Goal: Information Seeking & Learning: Find specific fact

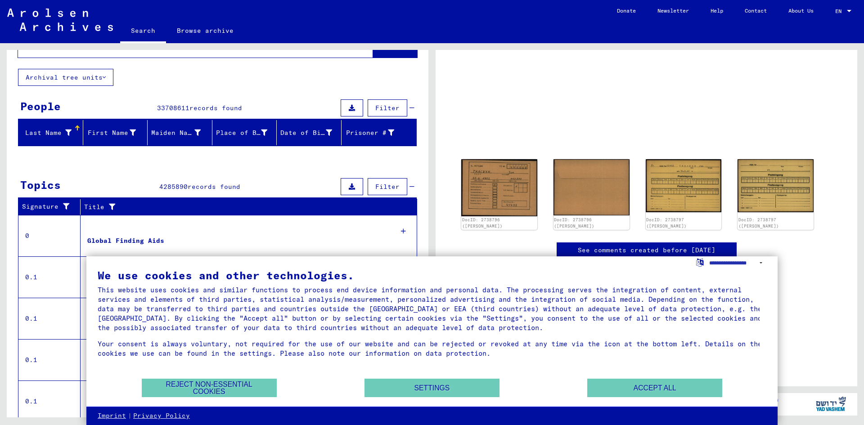
scroll to position [68, 0]
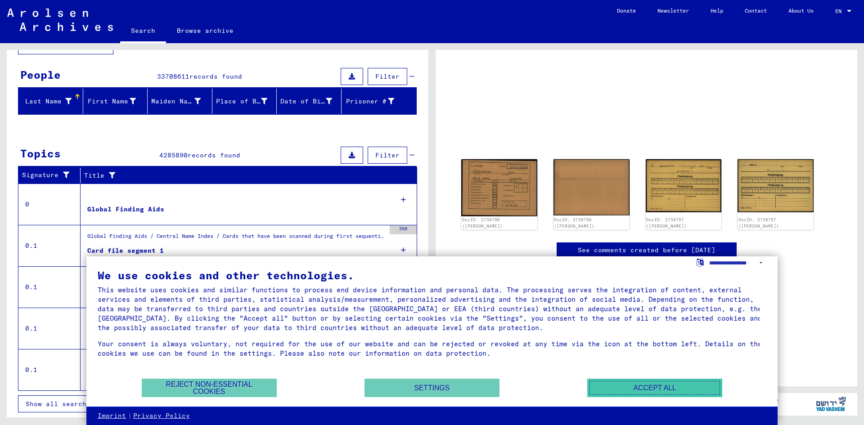
click at [607, 383] on button "Accept all" at bounding box center [654, 388] width 135 height 18
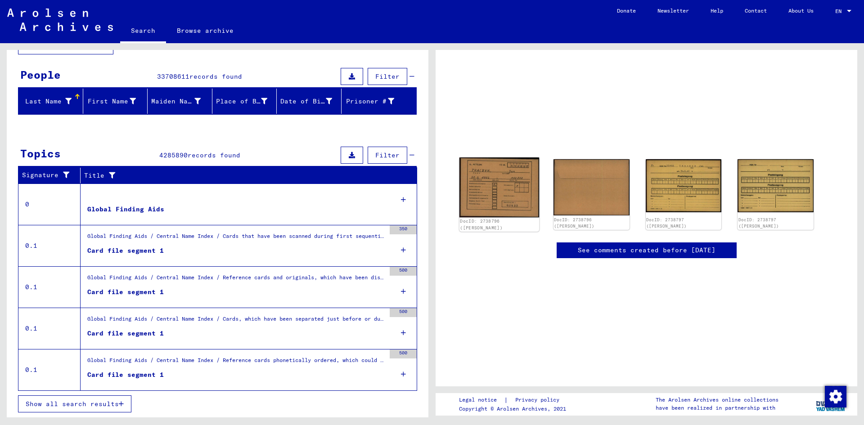
click at [509, 198] on img at bounding box center [499, 187] width 80 height 60
click at [495, 177] on img at bounding box center [499, 187] width 80 height 60
click at [510, 186] on img at bounding box center [499, 187] width 80 height 60
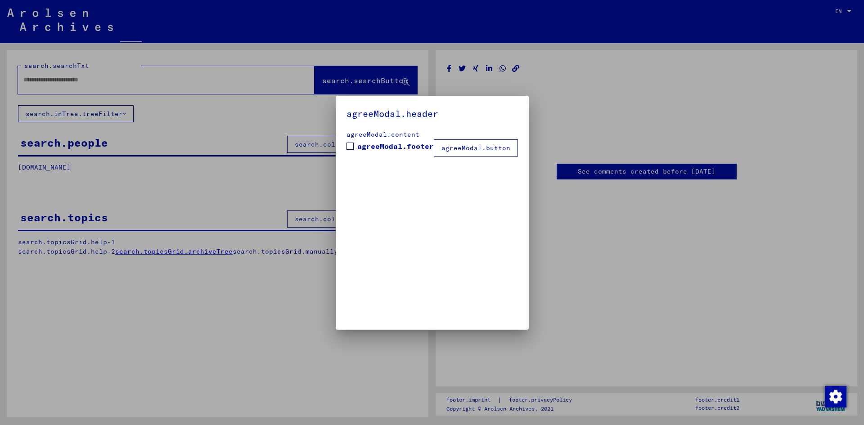
type input "*******"
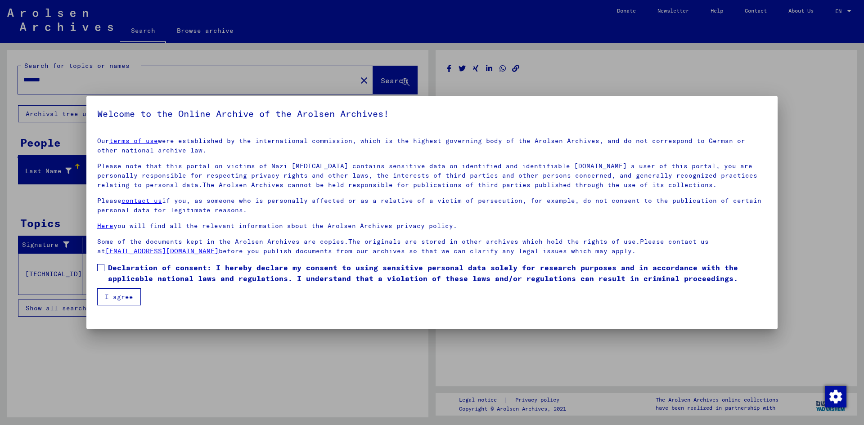
click at [115, 300] on button "I agree" at bounding box center [119, 296] width 44 height 17
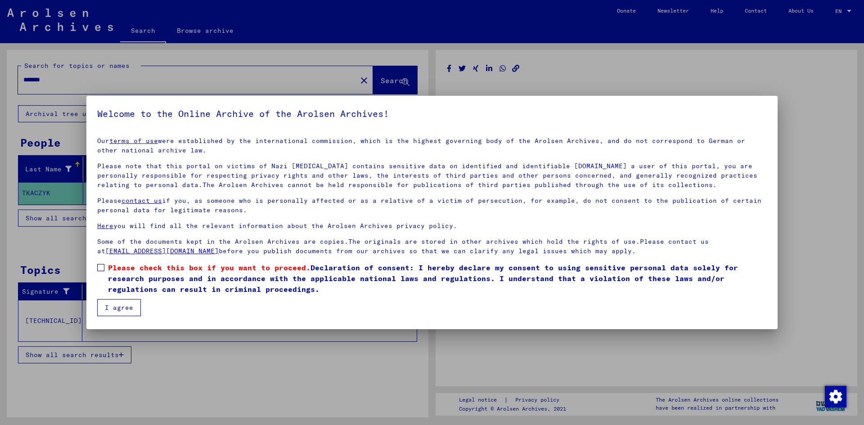
click at [117, 265] on span "Please check this box if you want to proceed." at bounding box center [209, 267] width 202 height 9
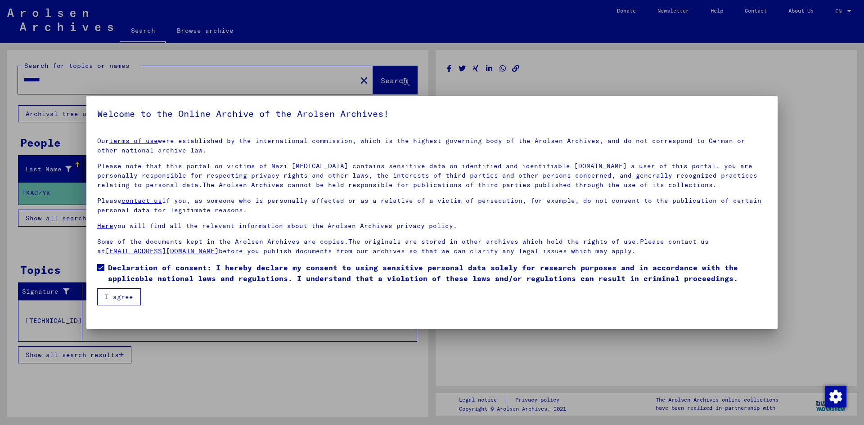
click at [119, 305] on button "I agree" at bounding box center [119, 296] width 44 height 17
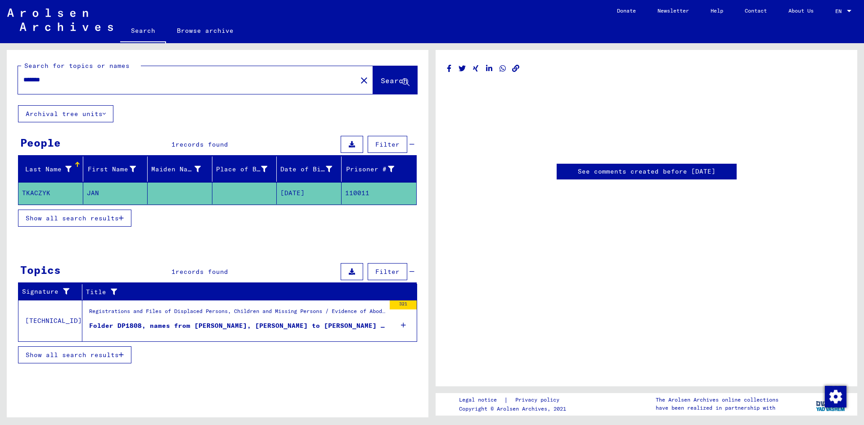
click at [171, 313] on div "Registrations and Files of Displaced Persons, Children and Missing Persons / Ev…" at bounding box center [237, 313] width 296 height 13
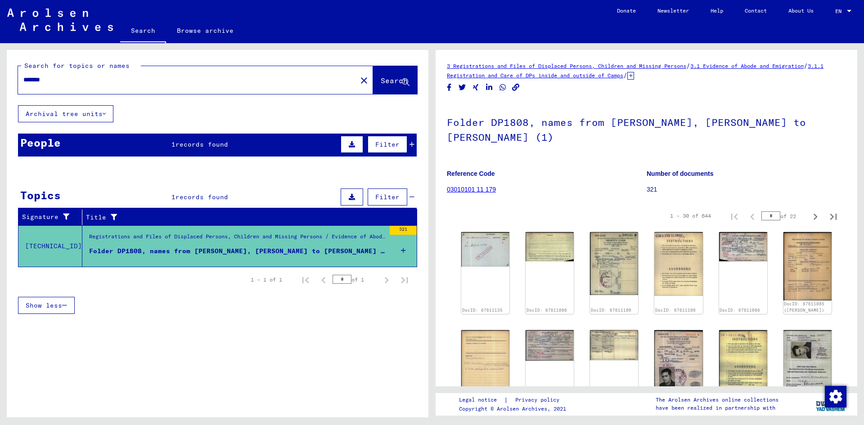
click at [221, 139] on div "People 1 records found Filter" at bounding box center [217, 145] width 399 height 23
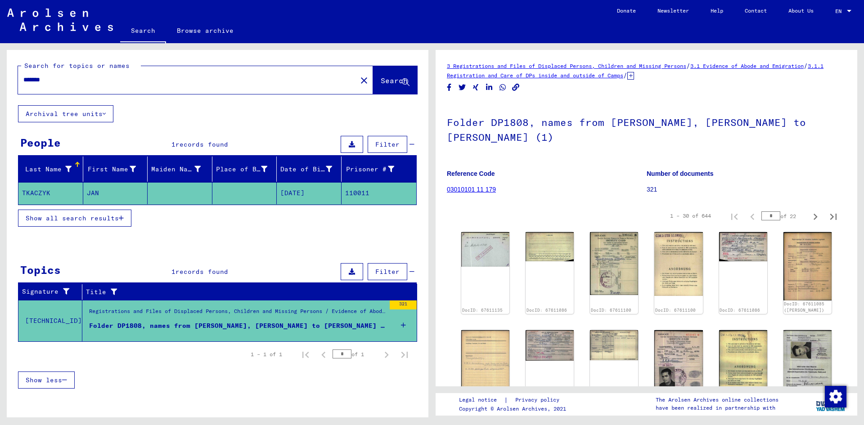
click at [118, 188] on mat-cell "JAN" at bounding box center [115, 193] width 65 height 22
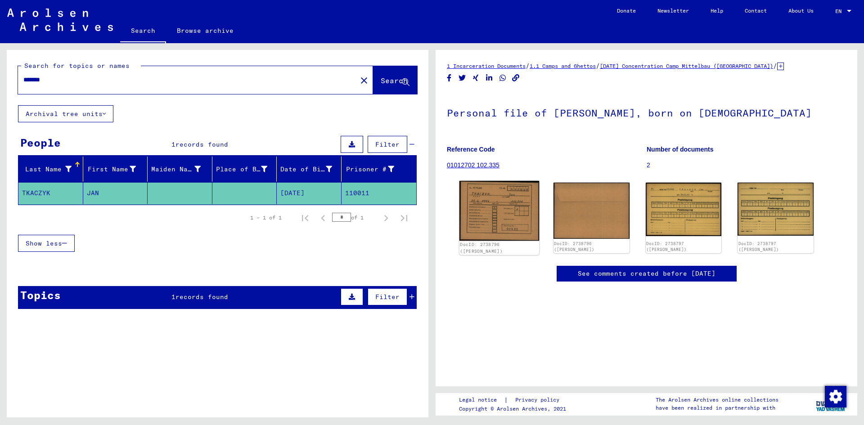
click at [495, 196] on img at bounding box center [499, 211] width 80 height 60
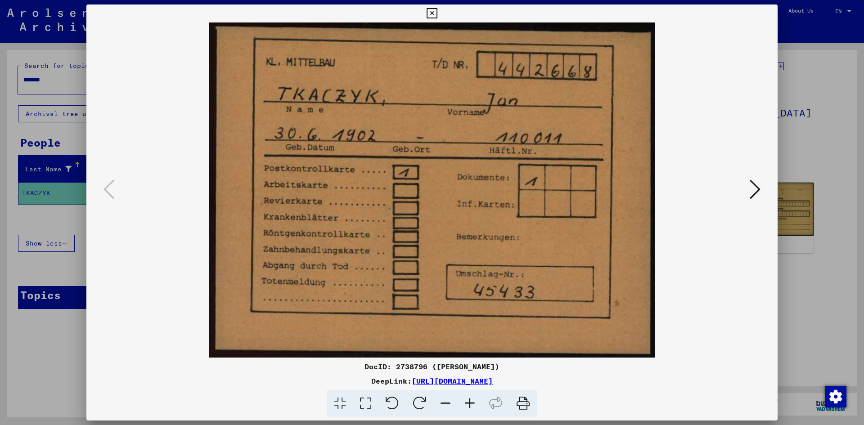
click at [753, 203] on div at bounding box center [431, 189] width 691 height 335
click at [754, 180] on icon at bounding box center [755, 190] width 11 height 22
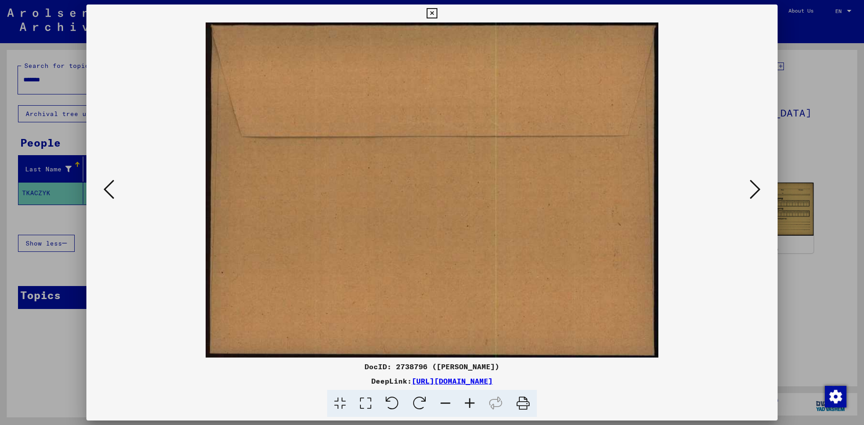
click at [754, 180] on icon at bounding box center [755, 190] width 11 height 22
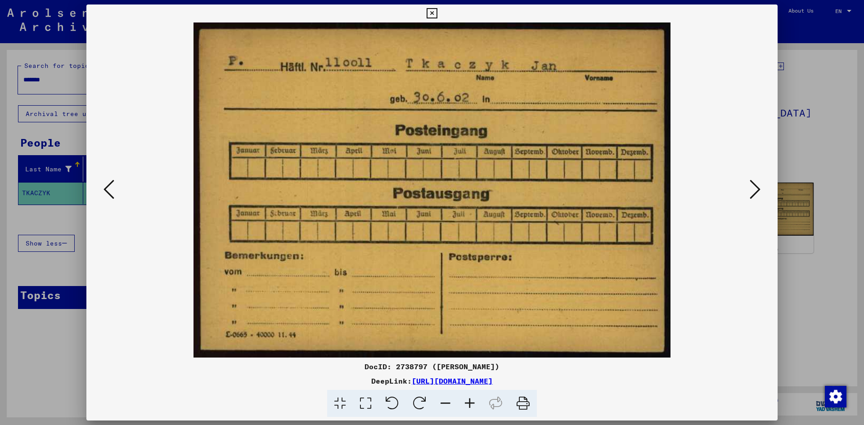
click at [754, 180] on icon at bounding box center [755, 190] width 11 height 22
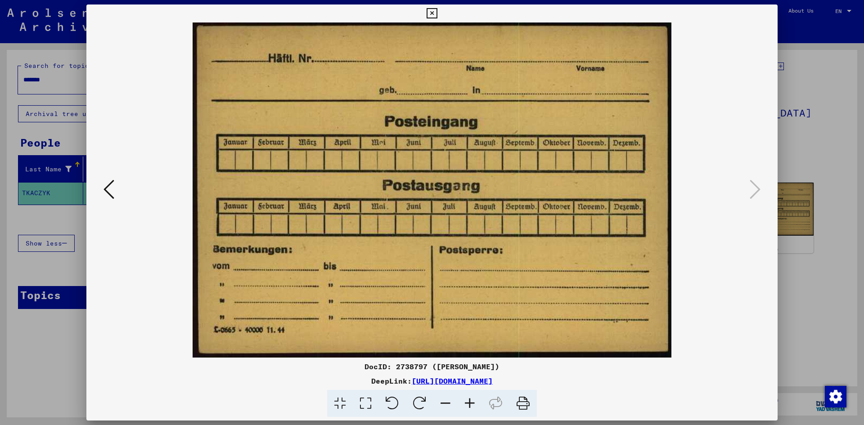
click at [106, 190] on icon at bounding box center [108, 190] width 11 height 22
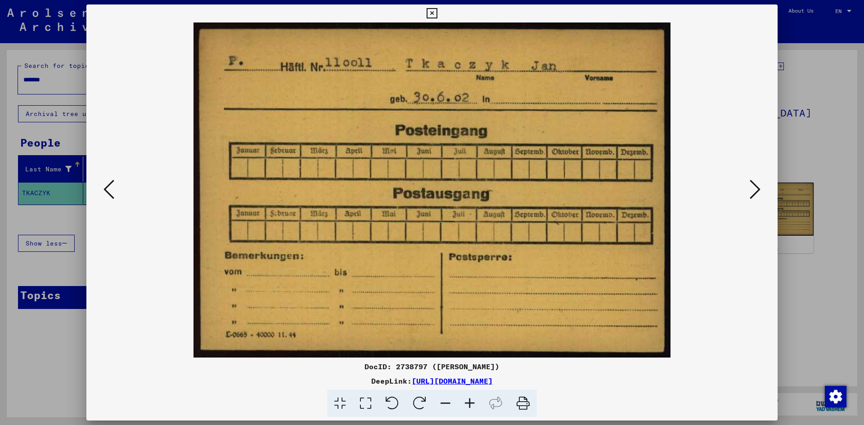
click at [106, 190] on icon at bounding box center [108, 190] width 11 height 22
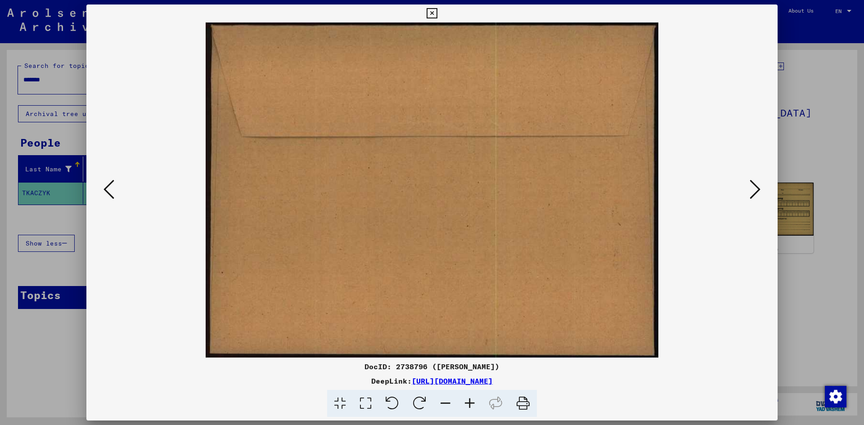
click at [106, 190] on icon at bounding box center [108, 190] width 11 height 22
